Goal: Information Seeking & Learning: Learn about a topic

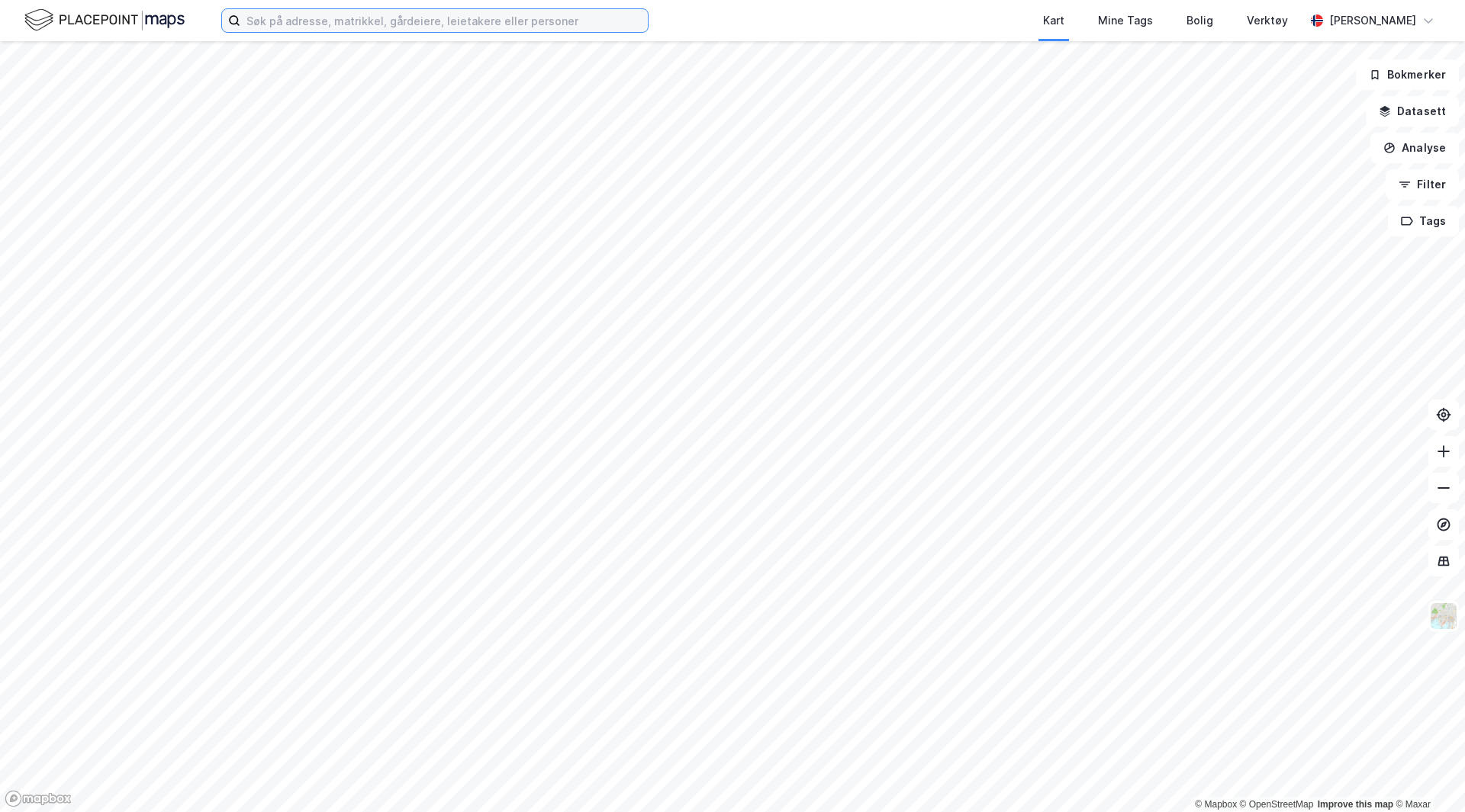
click at [319, 24] on input at bounding box center [445, 20] width 408 height 23
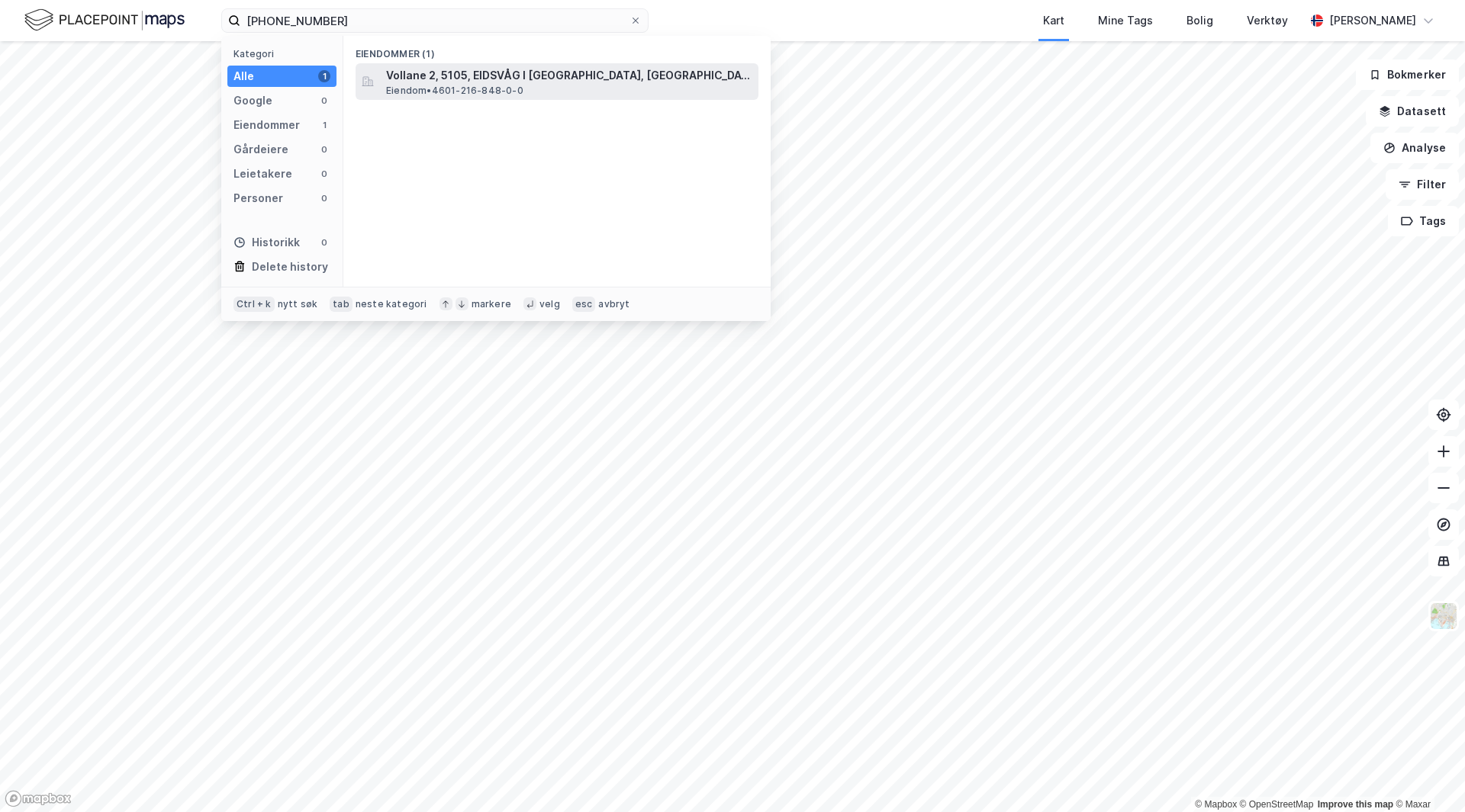
click at [457, 85] on span "Eiendom • 4601-216-848-0-0" at bounding box center [454, 91] width 137 height 13
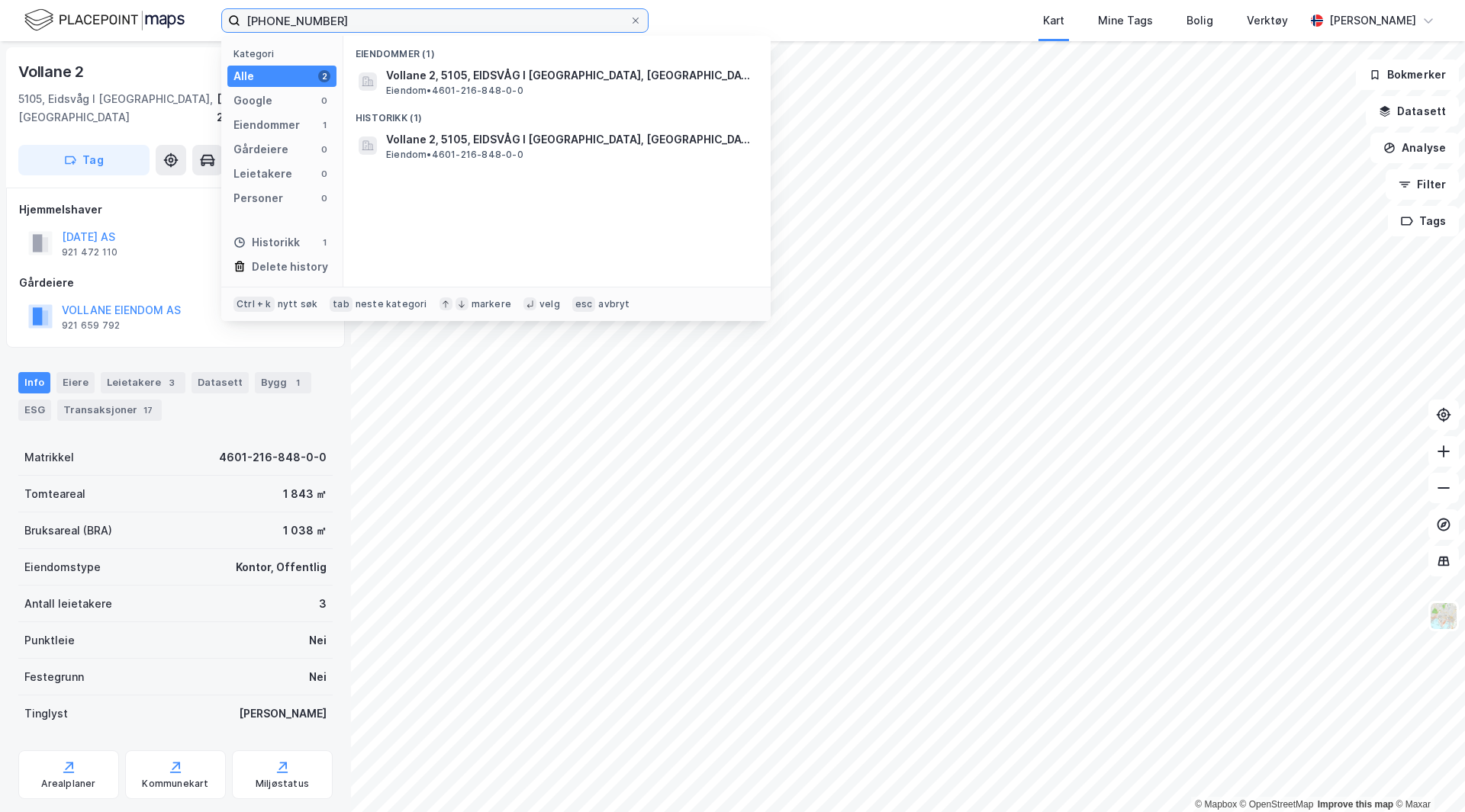
click at [369, 28] on input "[PHONE_NUMBER]" at bounding box center [435, 20] width 389 height 23
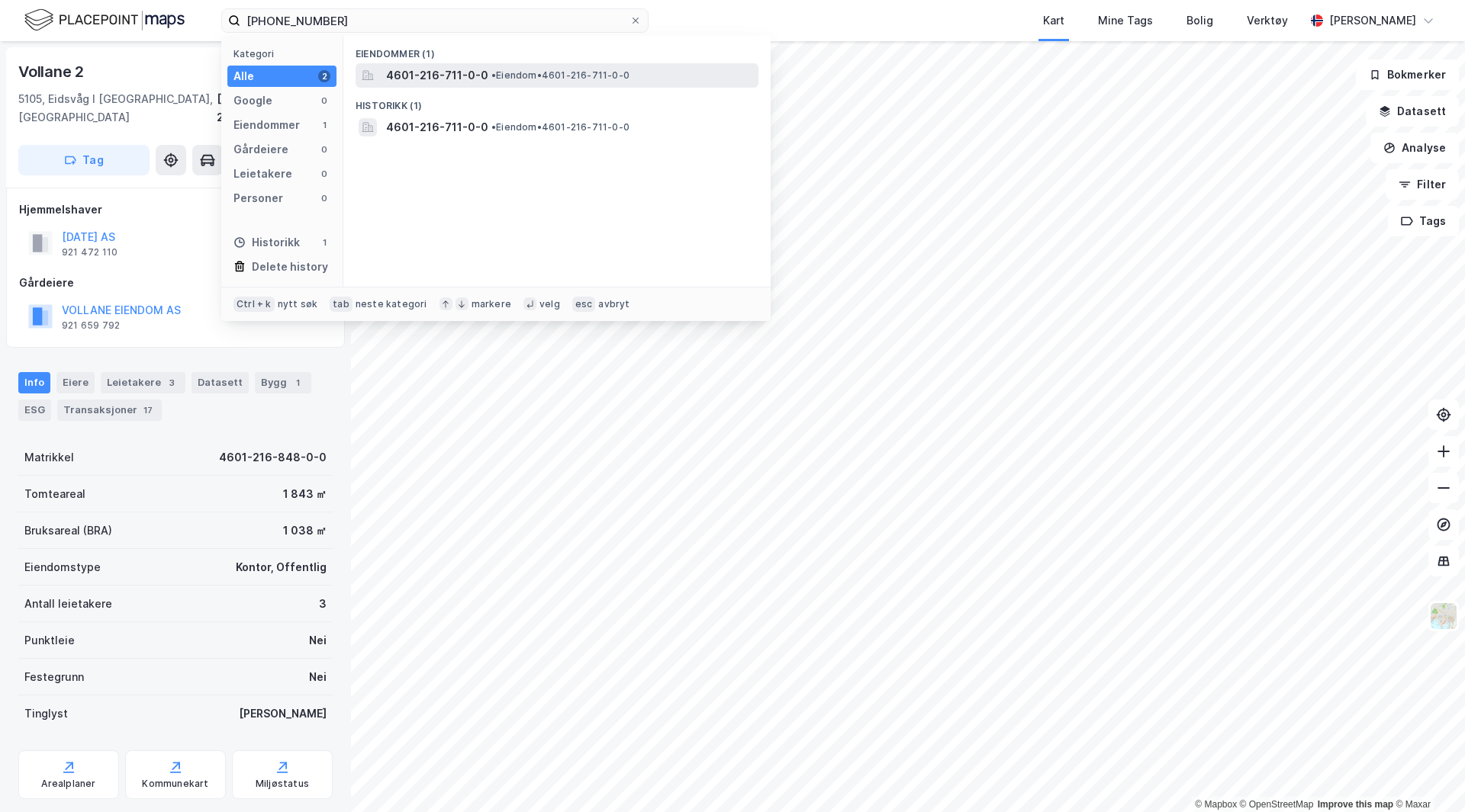
click at [546, 67] on div "4601-216-711-0-0 • Eiendom • 4601-216-711-0-0" at bounding box center [570, 75] width 369 height 18
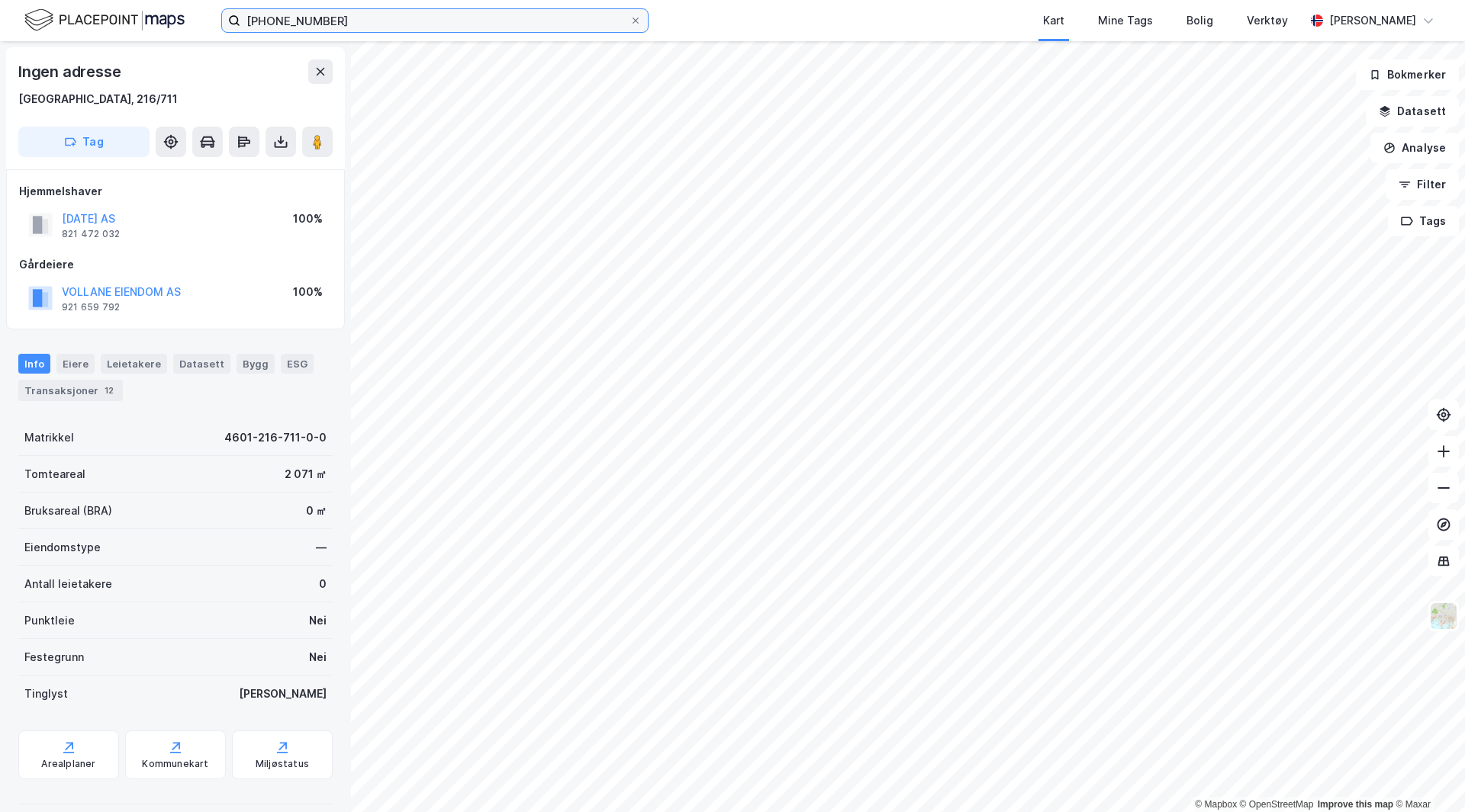
click at [336, 25] on input "[PHONE_NUMBER]" at bounding box center [435, 20] width 389 height 23
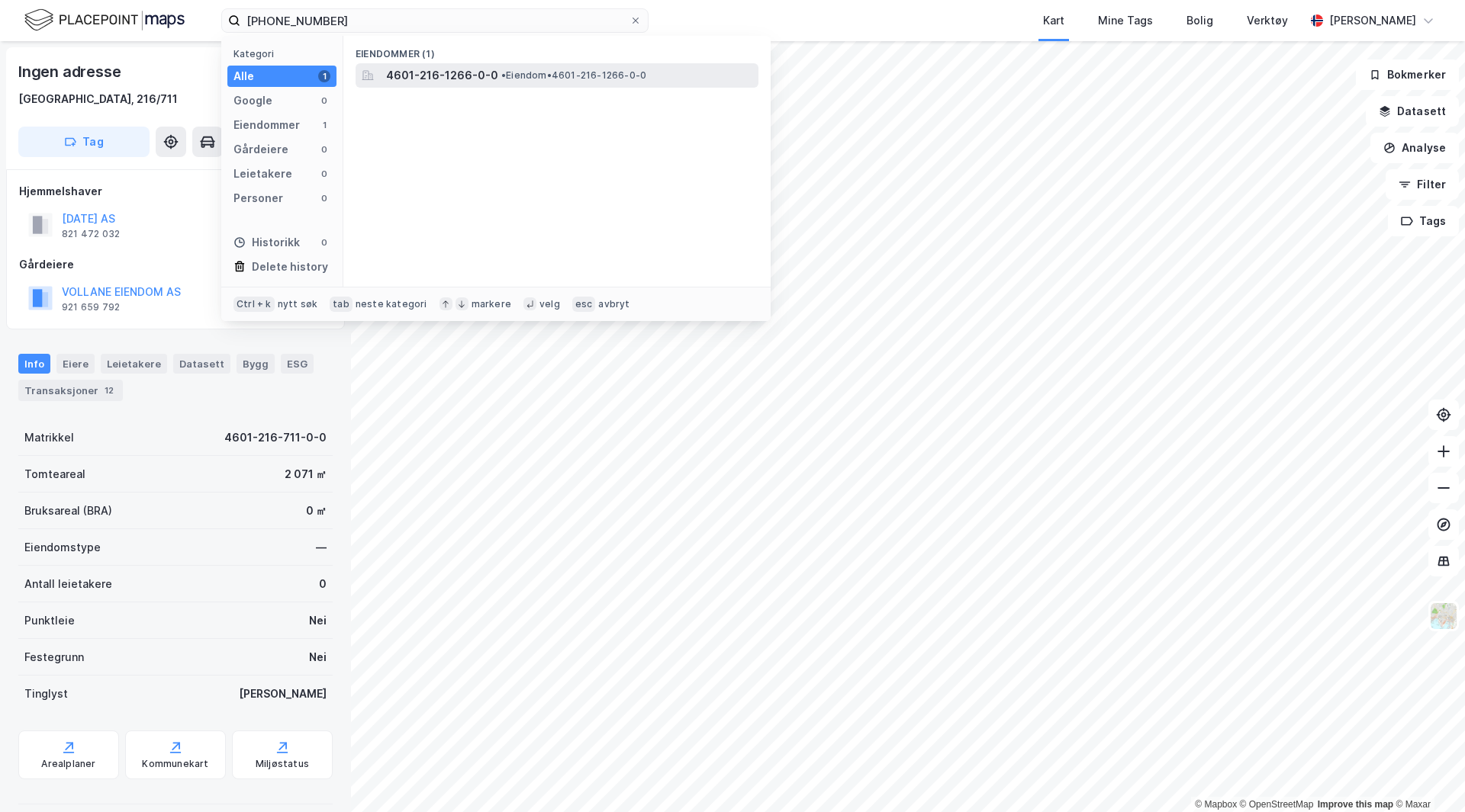
click at [554, 70] on span "• Eiendom • 4601-216-1266-0-0" at bounding box center [573, 76] width 145 height 13
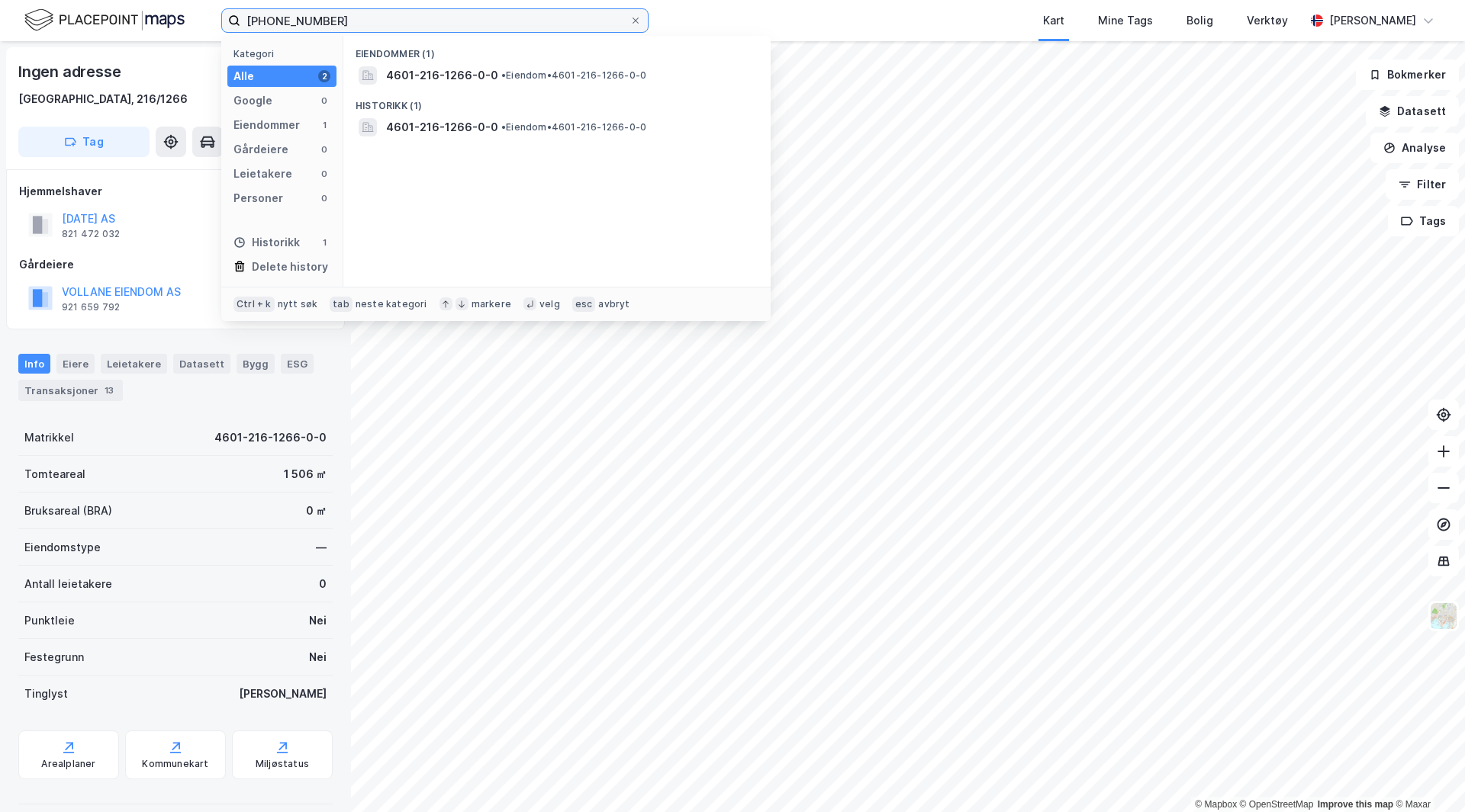
drag, startPoint x: 423, startPoint y: 24, endPoint x: 40, endPoint y: -29, distance: 386.6
click at [40, 0] on html "[PHONE_NUMBER] Kategori Alle 2 Google 0 Eiendommer 1 Gårdeiere 0 Leietakere 0 P…" at bounding box center [732, 406] width 1465 height 812
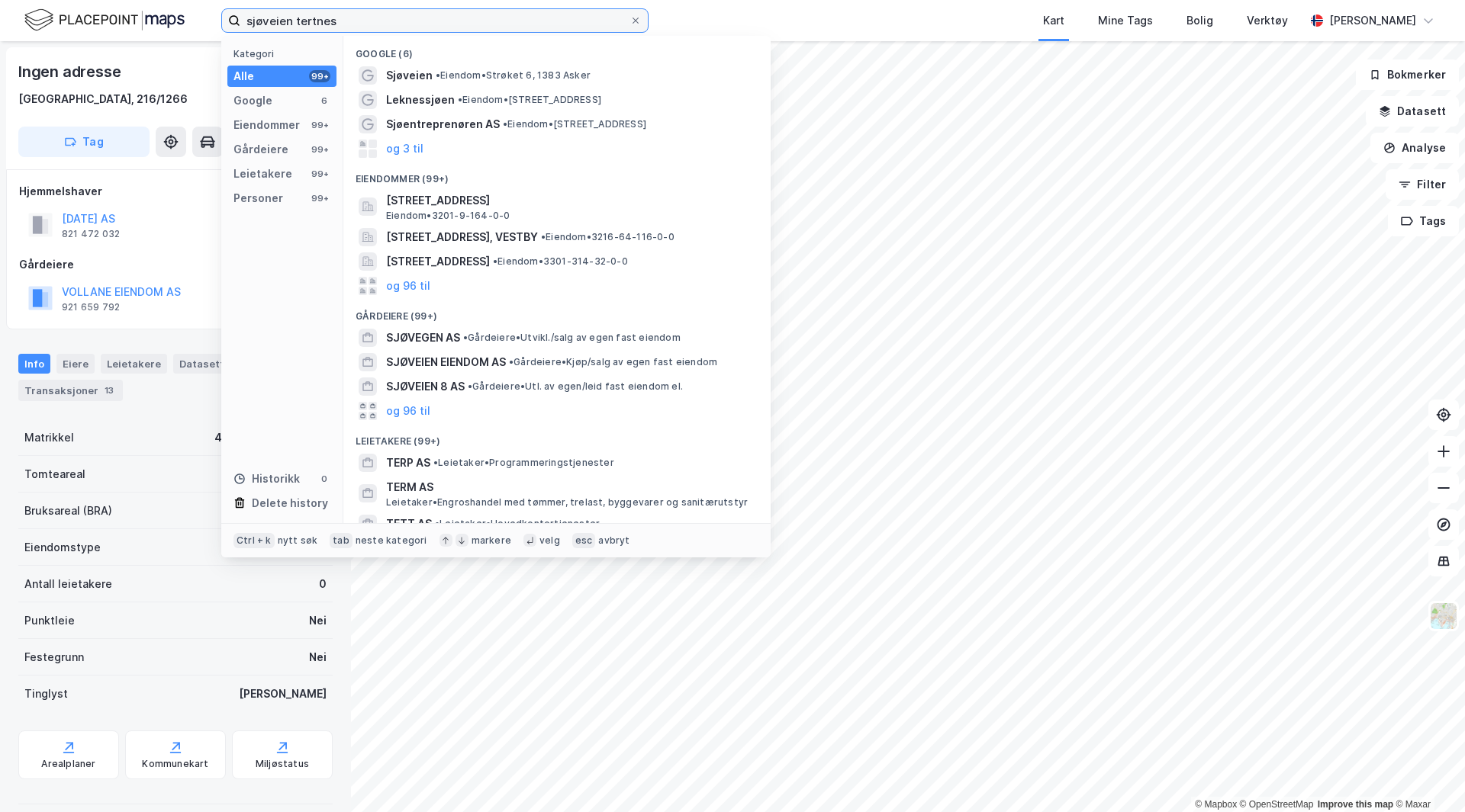
type input "sjøveien tertnes"
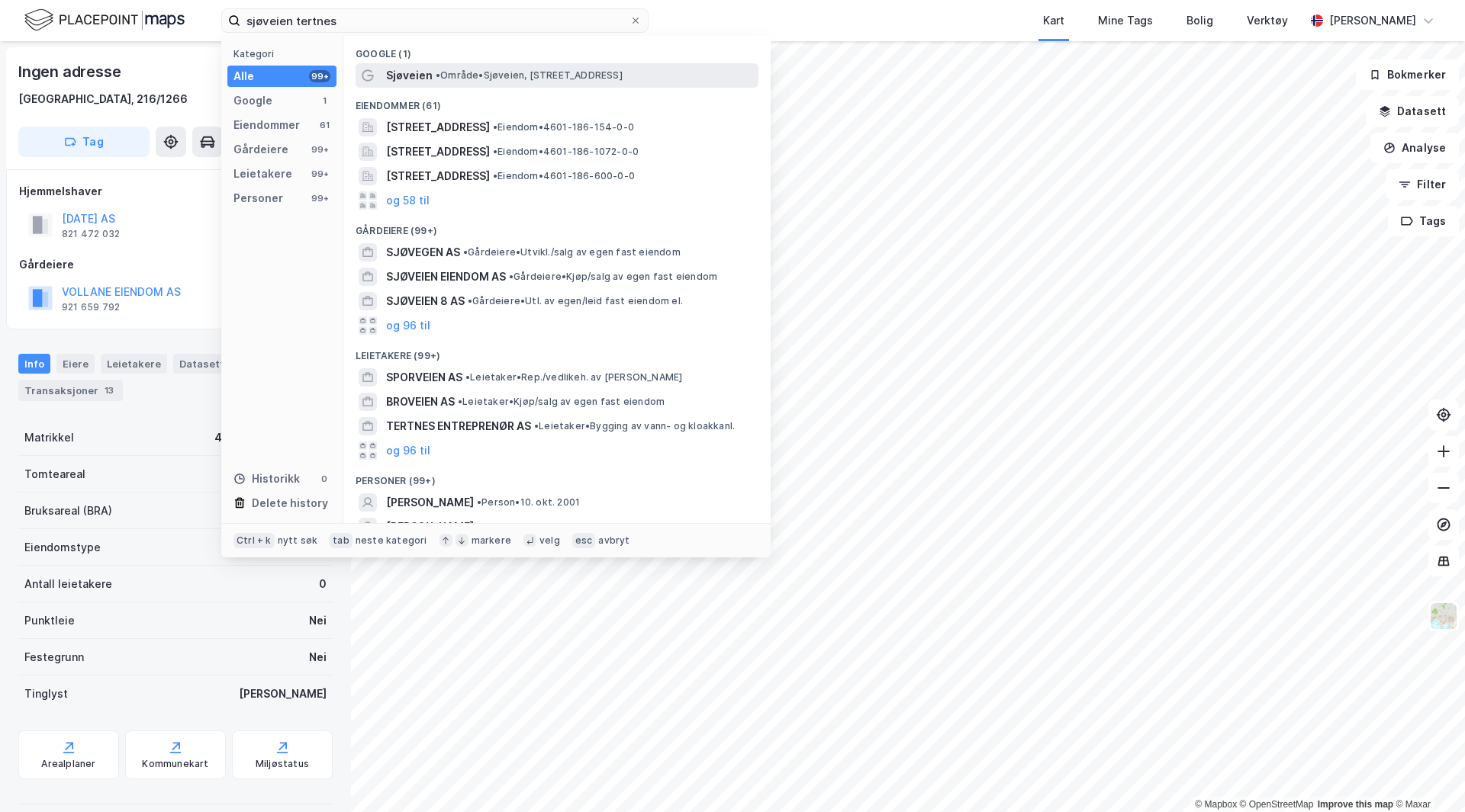
click at [465, 79] on span "• Område • [STREET_ADDRESS]" at bounding box center [529, 76] width 187 height 13
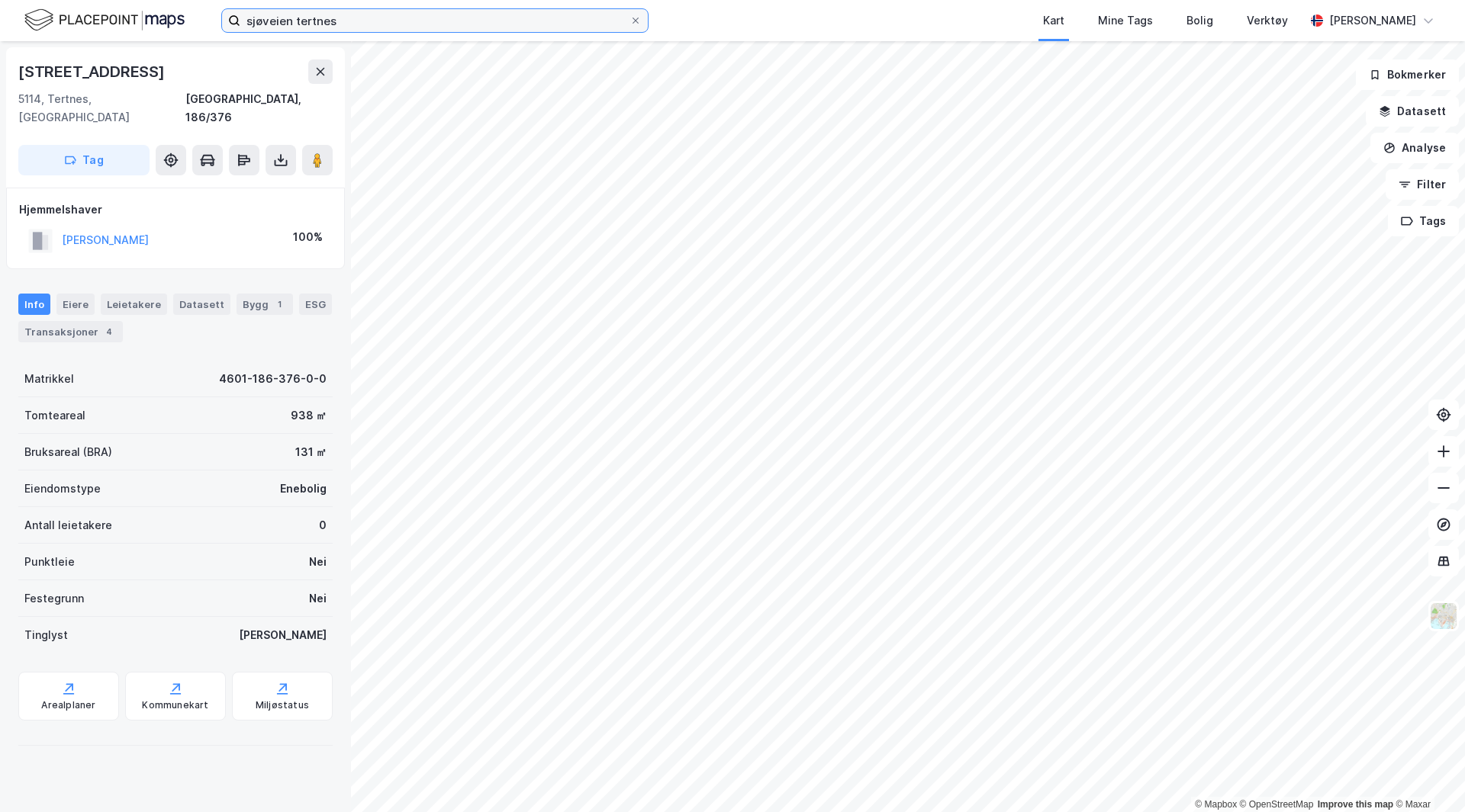
click at [426, 11] on input "sjøveien tertnes" at bounding box center [435, 20] width 389 height 23
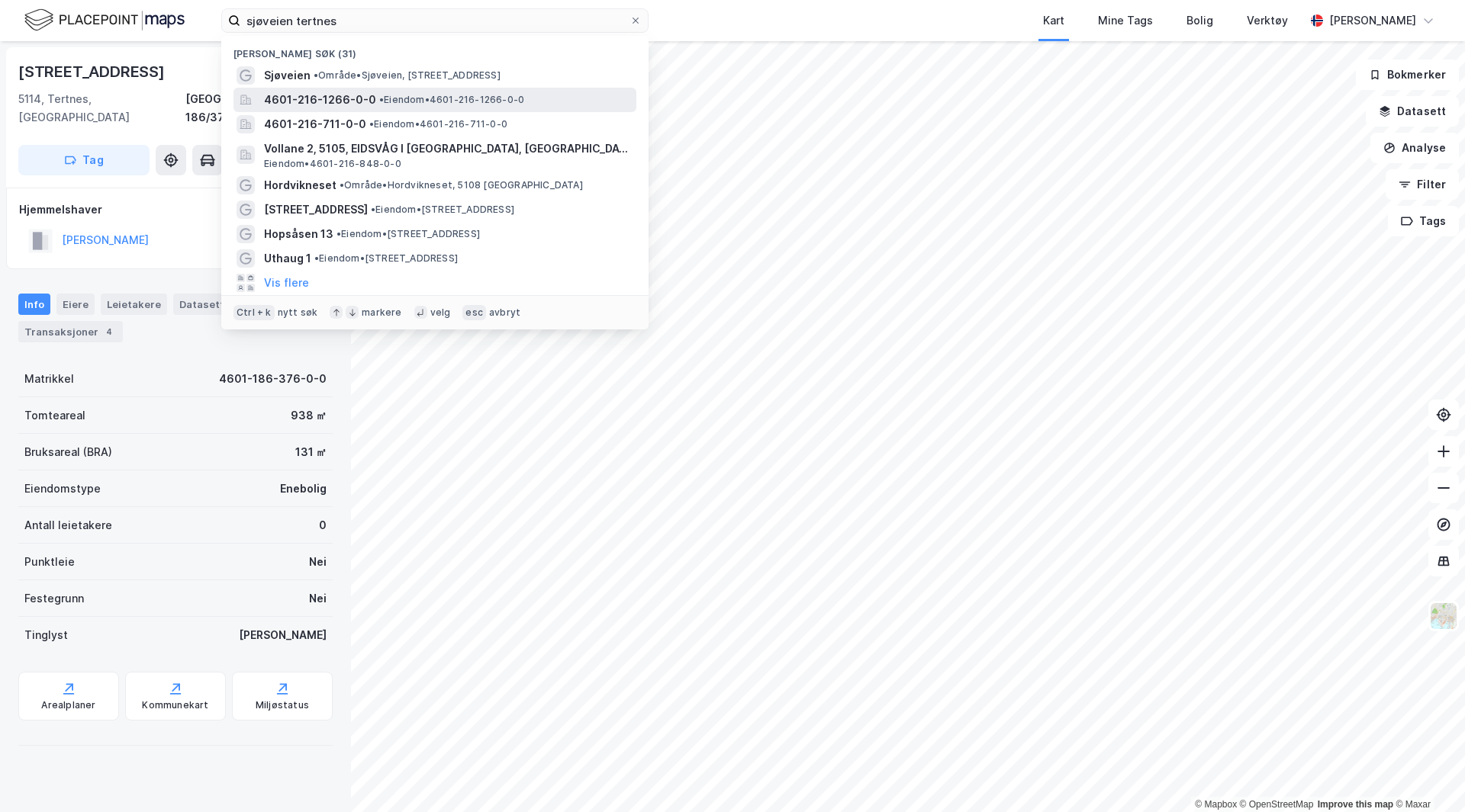
click at [420, 92] on div "4601-216-1266-0-0 • Eiendom • 4601-216-1266-0-0" at bounding box center [449, 100] width 369 height 18
